Goal: Check status: Check status

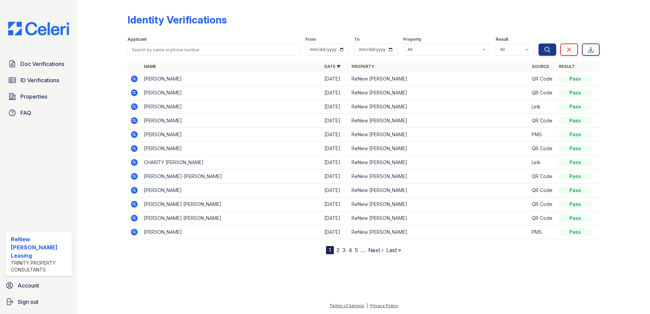
click at [338, 252] on link "2" at bounding box center [338, 250] width 3 height 7
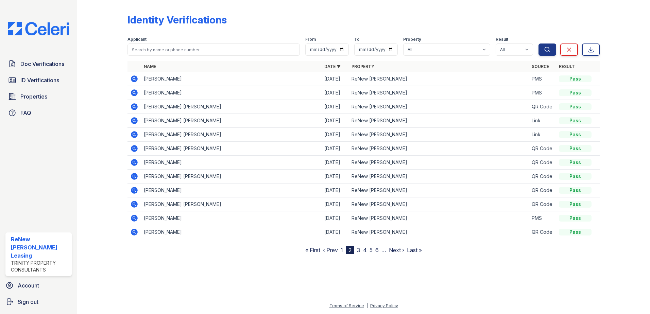
click at [359, 251] on link "3" at bounding box center [358, 250] width 3 height 7
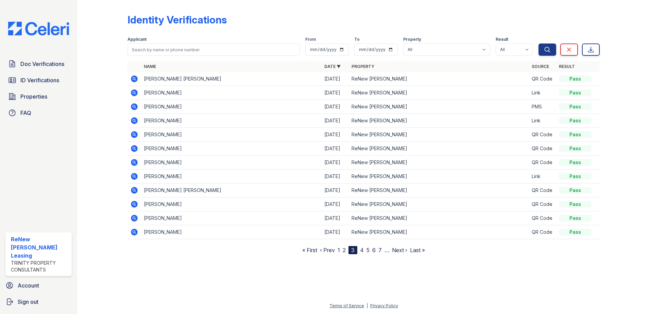
click at [363, 251] on link "4" at bounding box center [362, 250] width 4 height 7
click at [366, 251] on link "5" at bounding box center [364, 250] width 3 height 7
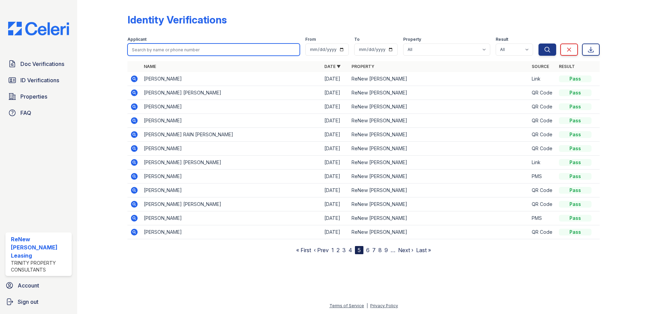
click at [248, 44] on input "search" at bounding box center [213, 50] width 172 height 12
type input "botner"
click at [538, 44] on button "Search" at bounding box center [547, 50] width 18 height 12
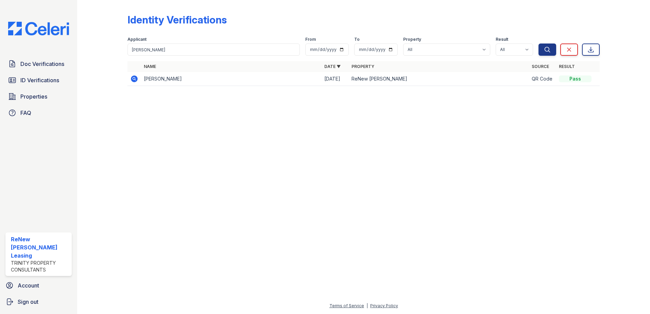
click at [131, 81] on icon at bounding box center [134, 79] width 8 height 8
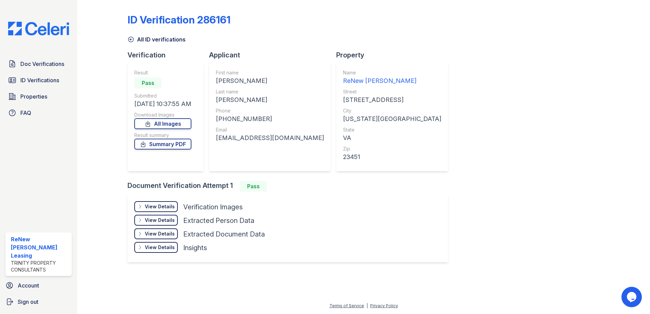
click at [163, 199] on div "View Details Details Hide Details Details Verification Images Document Front Op…" at bounding box center [287, 228] width 321 height 68
click at [164, 205] on div "View Details" at bounding box center [160, 206] width 30 height 7
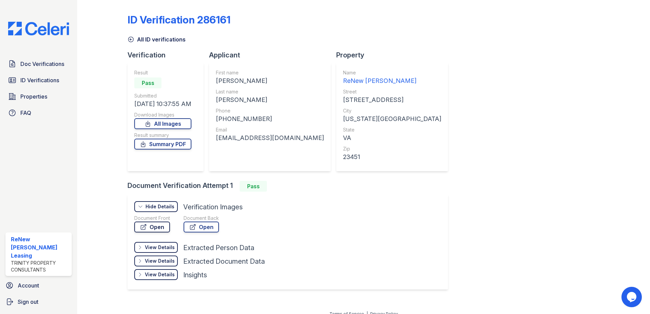
click at [155, 229] on link "Open" at bounding box center [152, 227] width 36 height 11
click at [174, 124] on link "All Images" at bounding box center [162, 123] width 57 height 11
click at [30, 55] on div "Doc Verifications ID Verifications Properties FAQ ReNew Marina Shores Leasing T…" at bounding box center [38, 157] width 77 height 314
click at [30, 59] on link "Doc Verifications" at bounding box center [38, 64] width 66 height 14
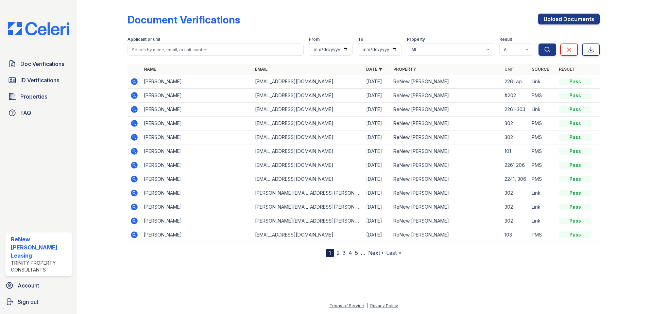
click at [337, 253] on link "2" at bounding box center [338, 253] width 3 height 7
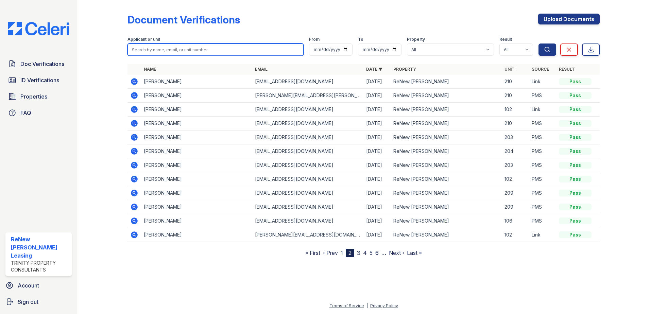
click at [211, 46] on input "search" at bounding box center [215, 50] width 176 height 12
type input "botner"
click at [538, 44] on button "Search" at bounding box center [547, 50] width 18 height 12
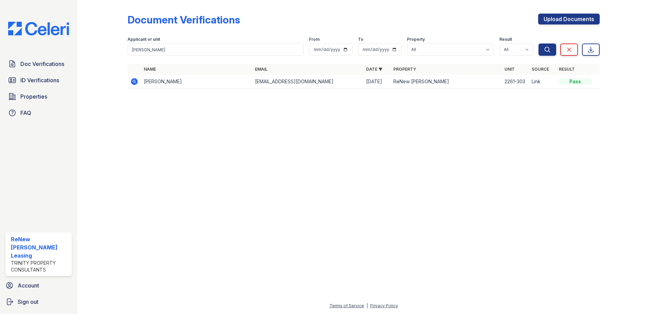
click at [133, 82] on icon at bounding box center [134, 81] width 7 height 7
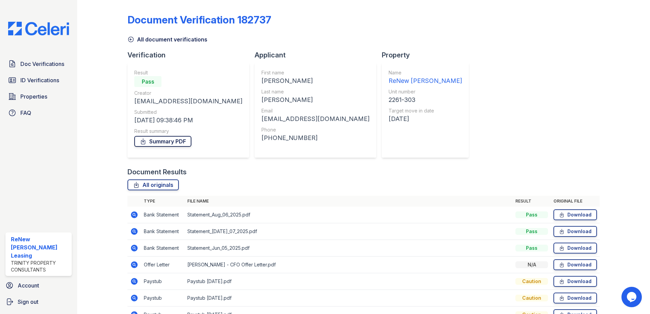
click at [161, 143] on link "Summary PDF" at bounding box center [162, 141] width 57 height 11
